Goal: Task Accomplishment & Management: Manage account settings

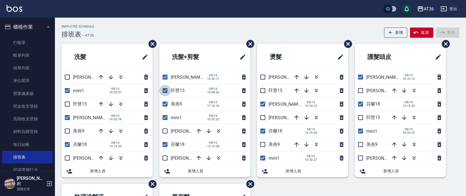
drag, startPoint x: 166, startPoint y: 89, endPoint x: 150, endPoint y: 90, distance: 15.7
click at [165, 89] on input "checkbox" at bounding box center [165, 91] width 12 height 12
checkbox input "false"
click at [165, 105] on input "checkbox" at bounding box center [165, 104] width 12 height 12
checkbox input "false"
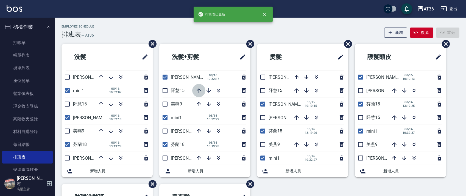
click at [199, 91] on icon "button" at bounding box center [199, 90] width 4 height 4
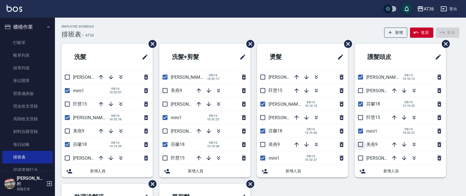
click at [362, 143] on input "checkbox" at bounding box center [361, 144] width 12 height 12
checkbox input "true"
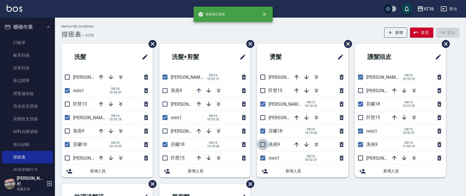
click at [263, 143] on input "checkbox" at bounding box center [263, 144] width 12 height 12
checkbox input "true"
click at [165, 91] on input "checkbox" at bounding box center [165, 91] width 12 height 12
checkbox input "true"
click at [67, 129] on input "checkbox" at bounding box center [68, 131] width 12 height 12
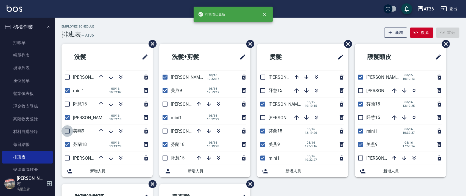
checkbox input "true"
